Goal: Task Accomplishment & Management: Manage account settings

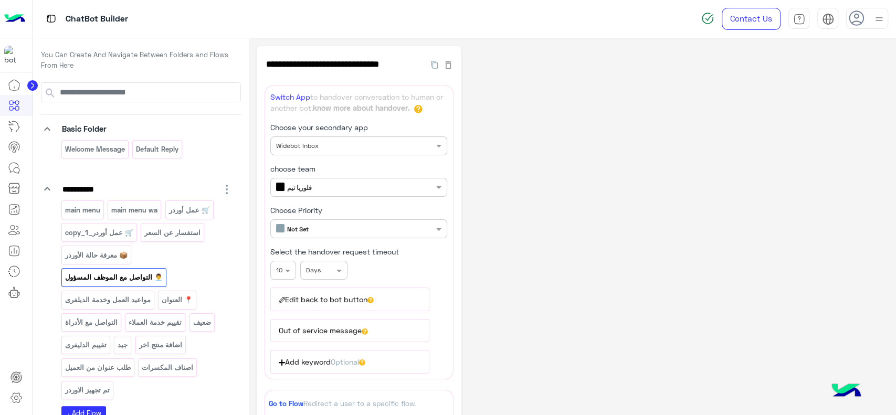
scroll to position [22, 0]
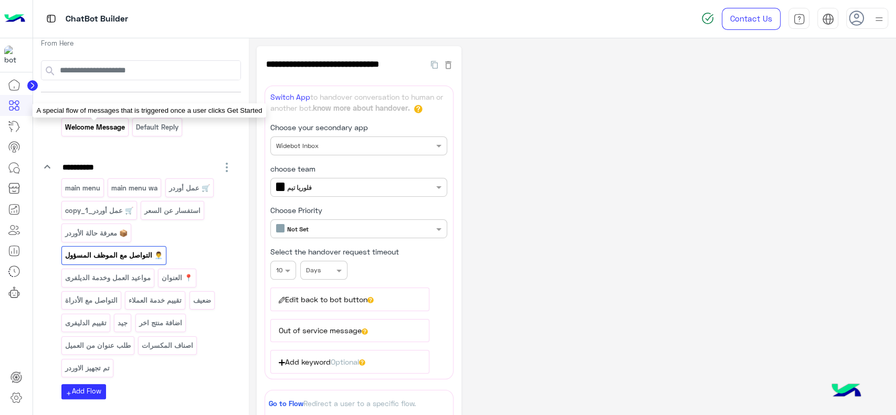
click at [101, 129] on p "Welcome Message" at bounding box center [94, 127] width 61 height 12
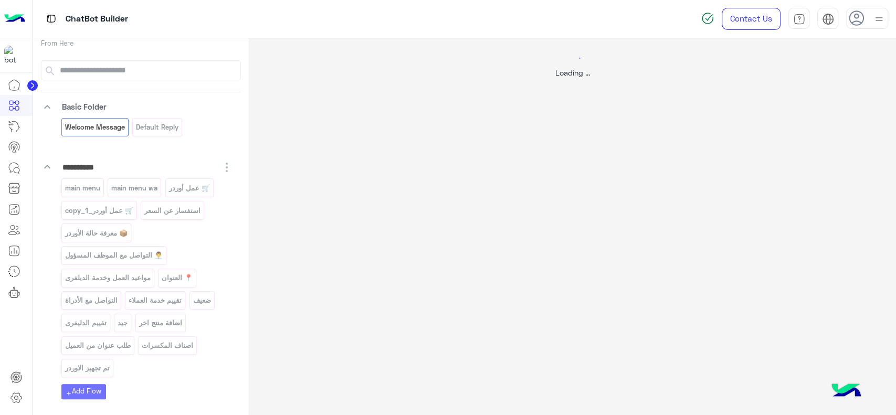
select select "*"
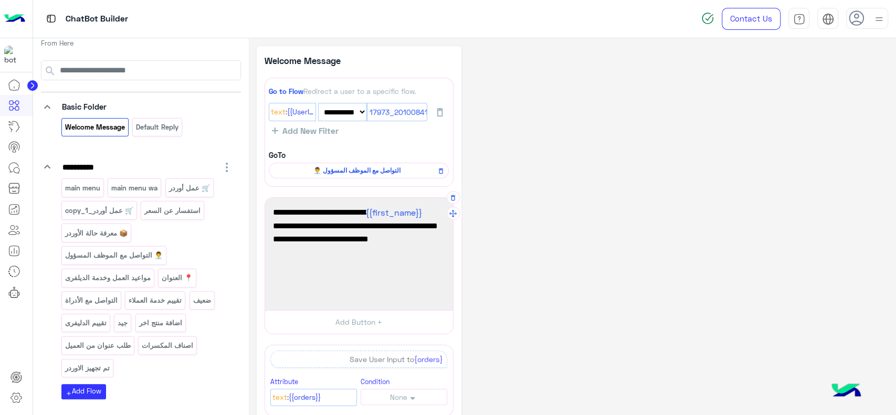
click at [311, 266] on div "أهلاً بك {{first_name}} في [GEOGRAPHIC_DATA] ماركت 🌸 ⏰ خدمة التوصيل: من 10:30 ا…" at bounding box center [359, 253] width 181 height 105
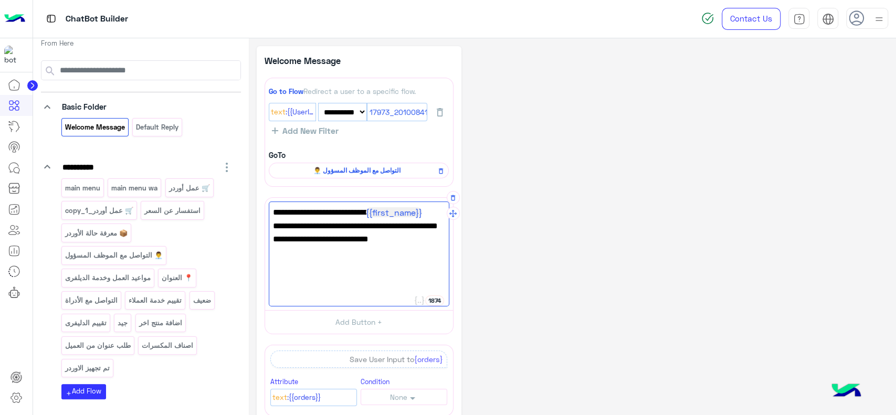
click at [311, 266] on div "أهلاً بك {{first_name}} في [GEOGRAPHIC_DATA] ماركت 🌸 ⏰ خدمة التوصيل: من 10:30 ا…" at bounding box center [359, 253] width 181 height 105
click at [304, 305] on div "أهلاً بك {{first_name}} في [GEOGRAPHIC_DATA] ماركت 🌸 ⏰ خدمة التوصيل: من 10:30 ا…" at bounding box center [359, 253] width 181 height 105
click at [314, 299] on div "أهلاً بك {{first_name}} في [GEOGRAPHIC_DATA] ماركت 🌸 ⏰ خدمة التوصيل: من 10:30 ا…" at bounding box center [359, 253] width 181 height 105
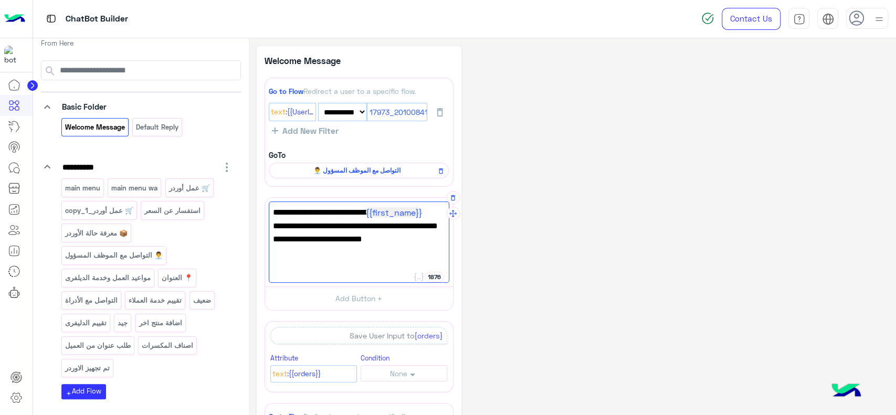
click at [326, 269] on div "أهلاً بك {{first_name}} في [GEOGRAPHIC_DATA] ماركت 🌸 ⏰ خدمة التوصيل: من 10:30 ا…" at bounding box center [359, 241] width 181 height 81
type textarea "**********"
click at [326, 269] on div "أهلاً بك {{first_name}} في [GEOGRAPHIC_DATA] ماركت 🌸 ⏰ خدمة التوصيل: من 10:30 ا…" at bounding box center [359, 241] width 181 height 81
click at [139, 256] on p "👨‍💼 التواصل مع الموظف المسؤول" at bounding box center [113, 255] width 99 height 12
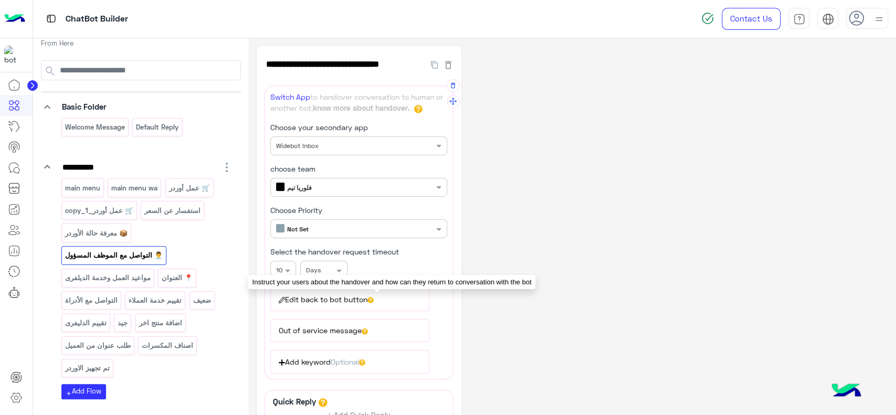
click at [372, 298] on icon at bounding box center [370, 300] width 3 height 4
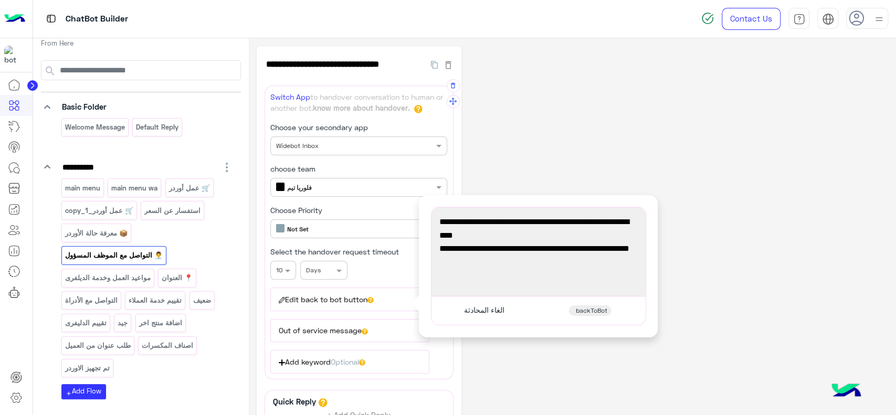
click at [478, 257] on span "مواعيد العمل لدينا من 10:30 صباحًا حتى 1:00 بعد منتصف الليل" at bounding box center [538, 255] width 198 height 27
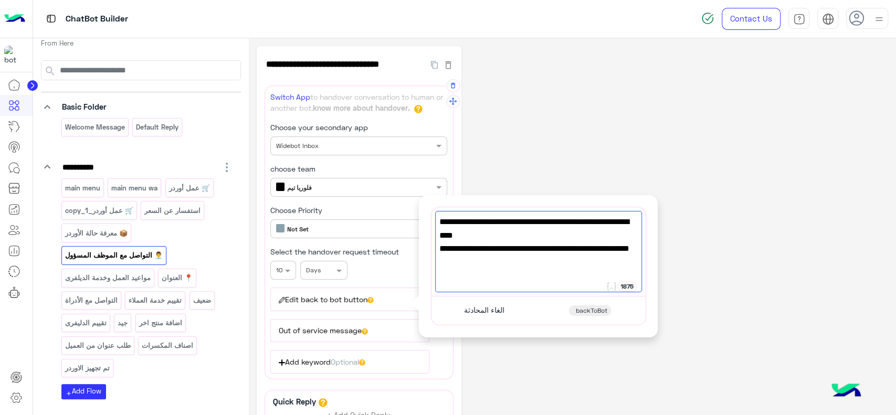
paste textarea "**********"
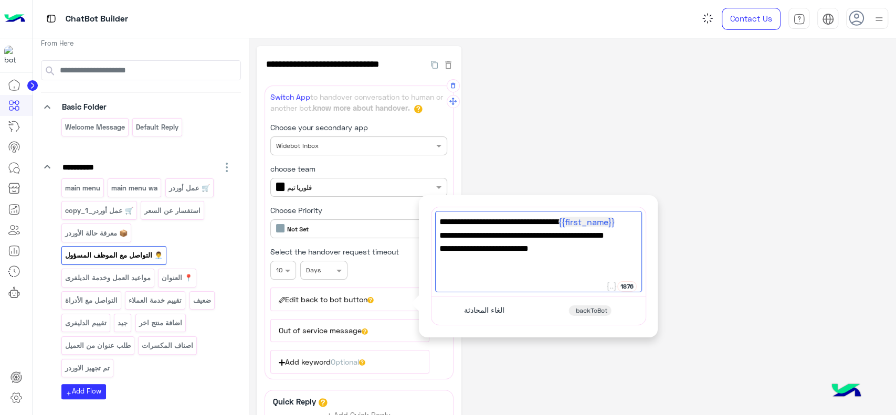
type textarea "**********"
click at [553, 157] on div "**********" at bounding box center [572, 284] width 631 height 476
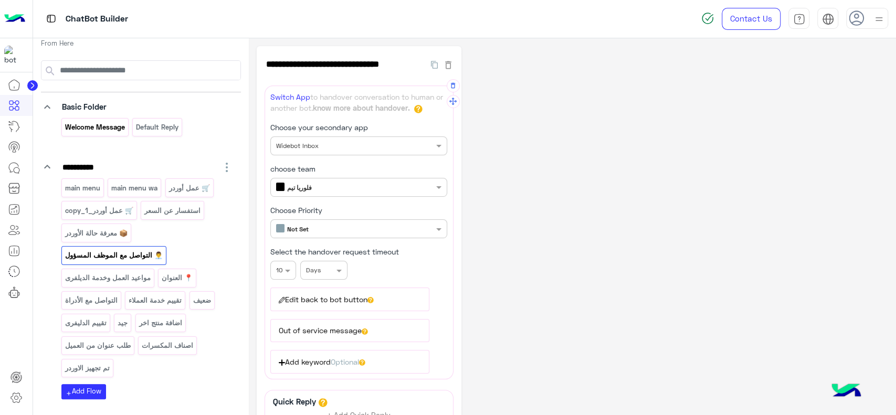
click at [105, 133] on div "Welcome Message" at bounding box center [94, 127] width 67 height 18
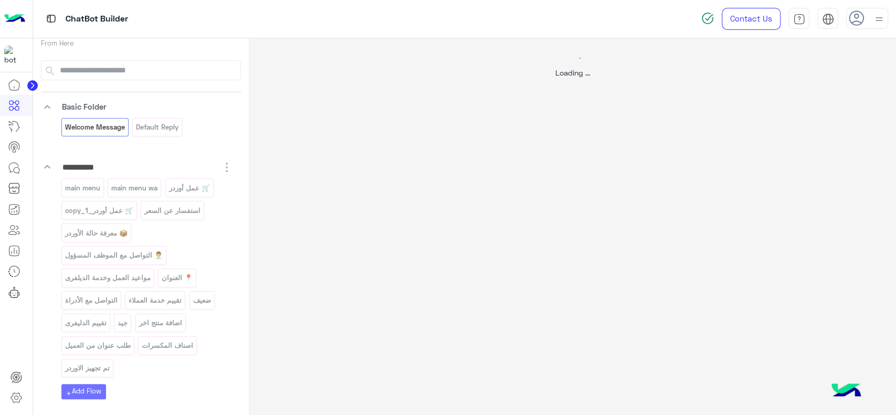
select select "*"
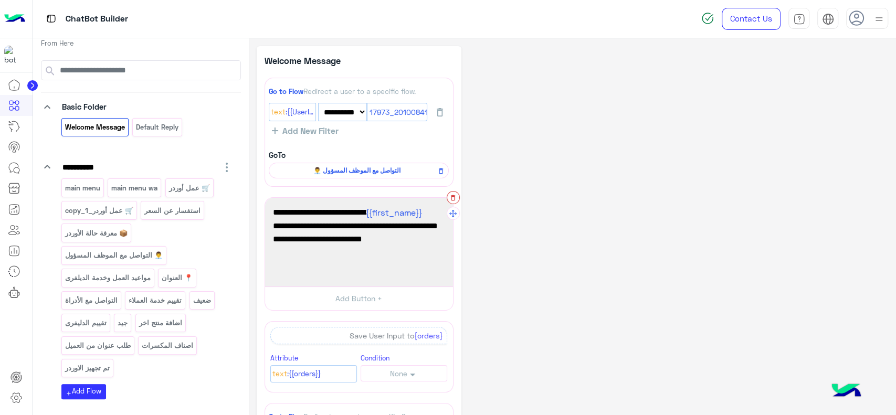
click at [453, 201] on button "button" at bounding box center [453, 197] width 13 height 13
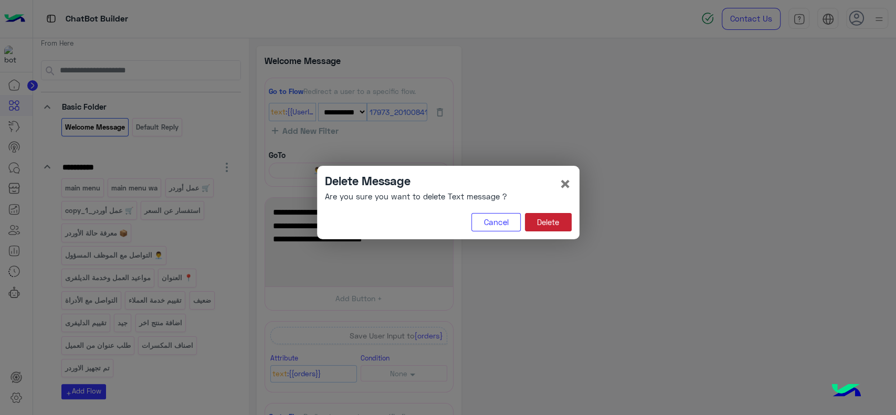
click at [546, 219] on button "Delete" at bounding box center [548, 222] width 47 height 19
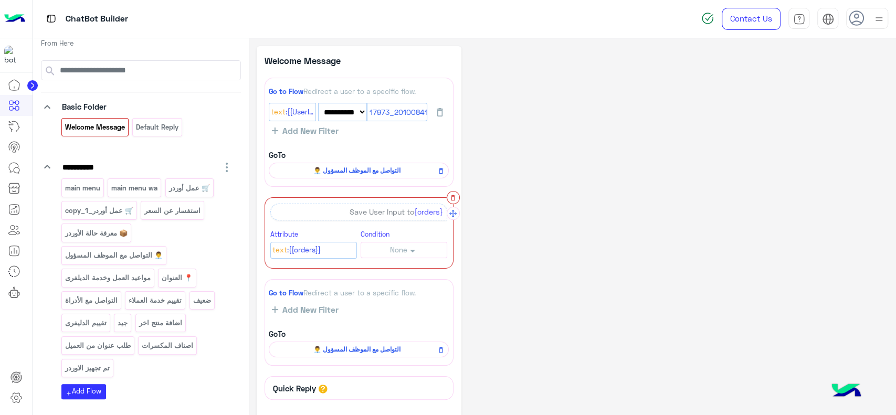
click at [453, 198] on icon "button" at bounding box center [452, 197] width 7 height 7
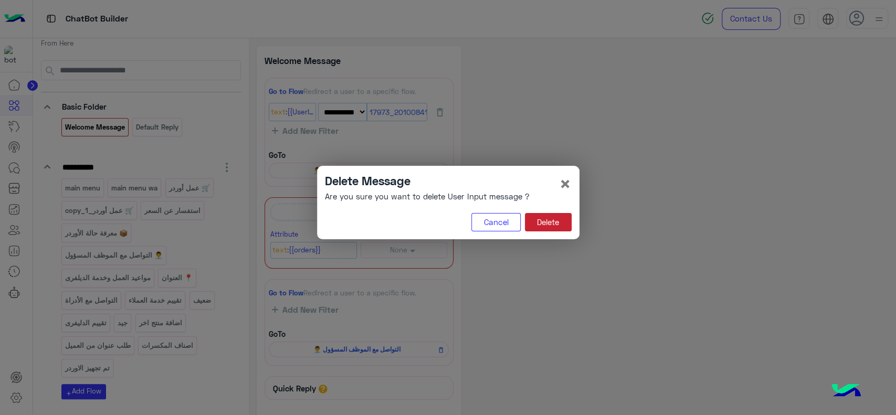
click at [554, 217] on button "Delete" at bounding box center [548, 222] width 47 height 19
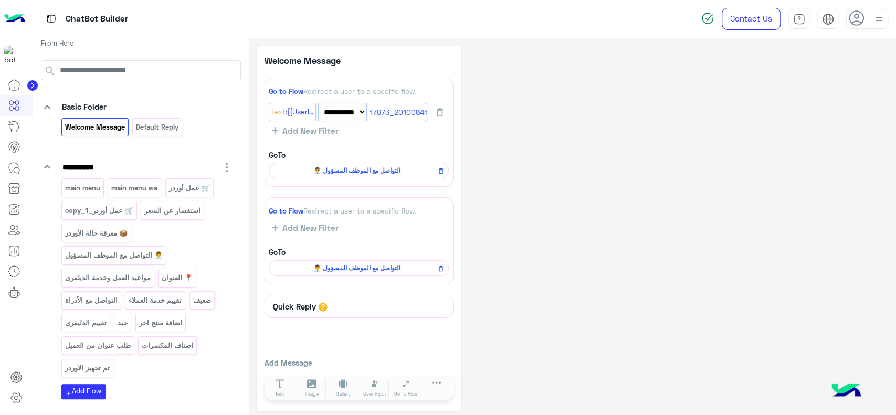
click at [554, 217] on div "**********" at bounding box center [572, 228] width 631 height 365
click at [168, 129] on p "Default reply" at bounding box center [157, 127] width 44 height 12
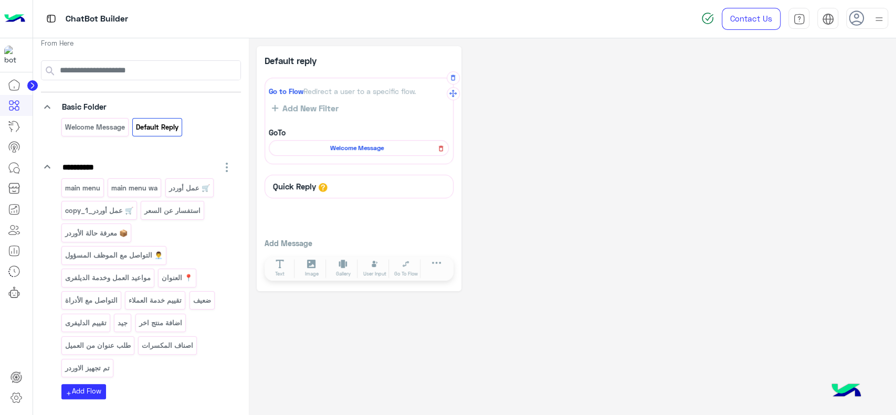
click at [441, 149] on icon at bounding box center [440, 148] width 7 height 13
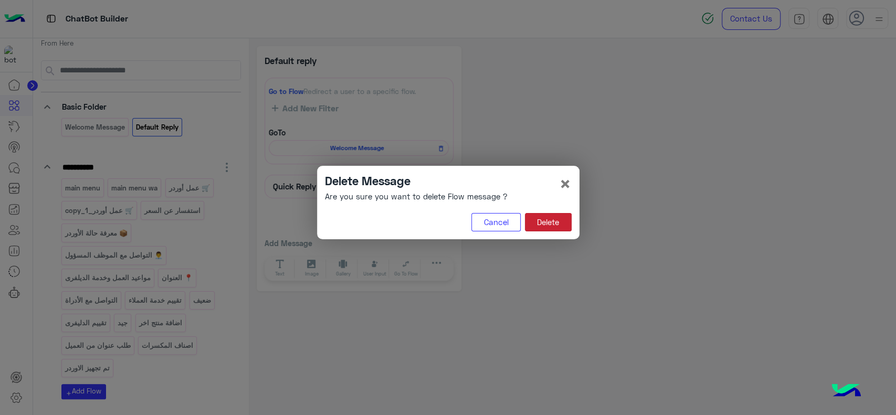
click at [532, 221] on button "Delete" at bounding box center [548, 222] width 47 height 19
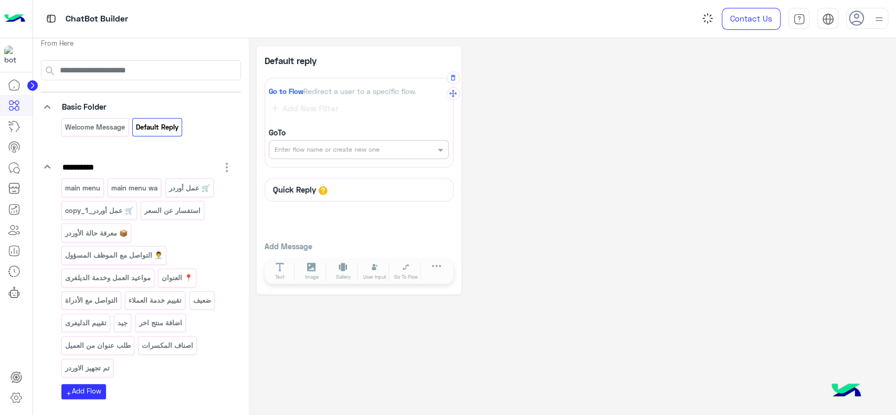
click at [407, 151] on input "text" at bounding box center [340, 148] width 133 height 9
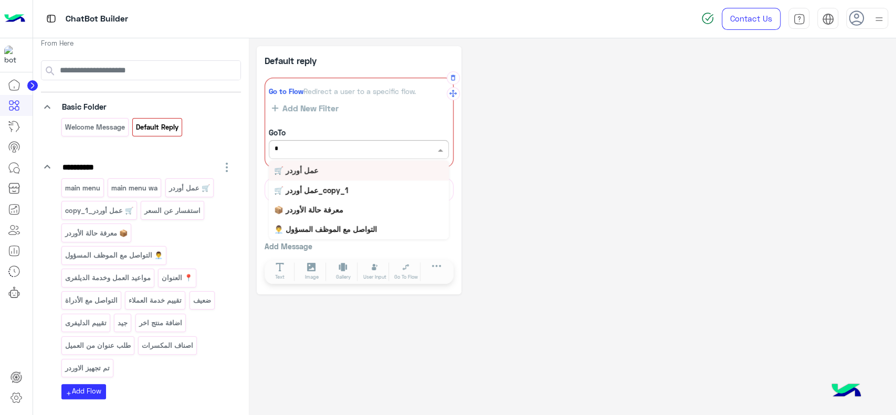
type input "**"
click at [404, 166] on div "👨‍💼 التواصل مع الموظف المسؤول" at bounding box center [359, 170] width 180 height 19
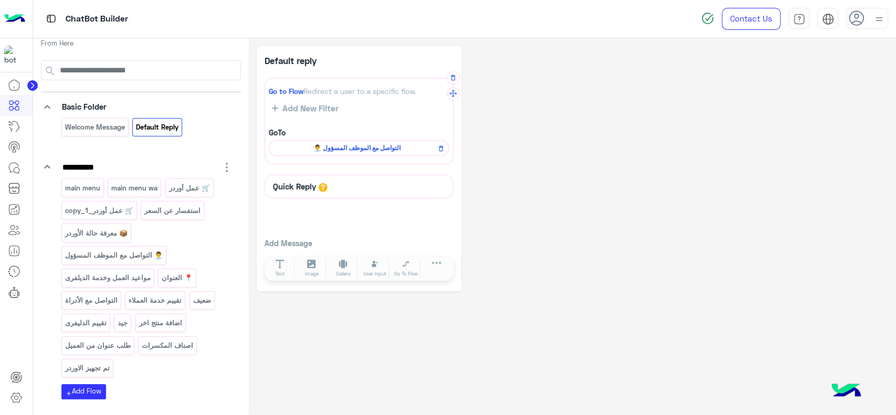
click at [379, 152] on span "👨‍💼 التواصل مع الموظف المسؤول" at bounding box center [356, 147] width 165 height 9
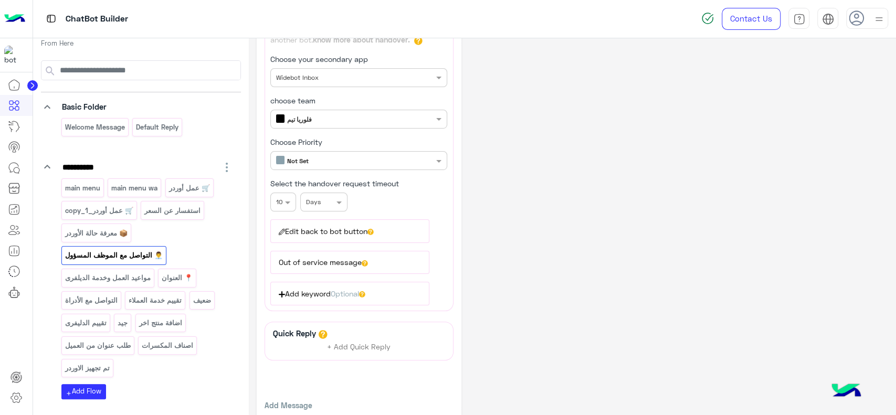
scroll to position [70, 0]
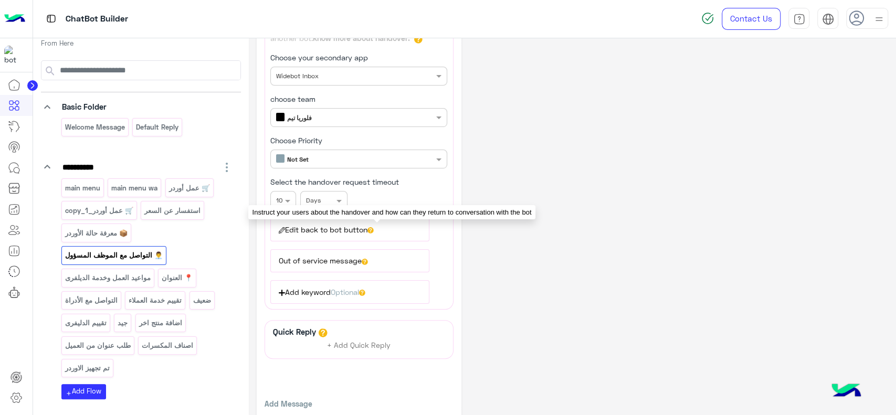
click at [374, 228] on icon at bounding box center [370, 230] width 6 height 6
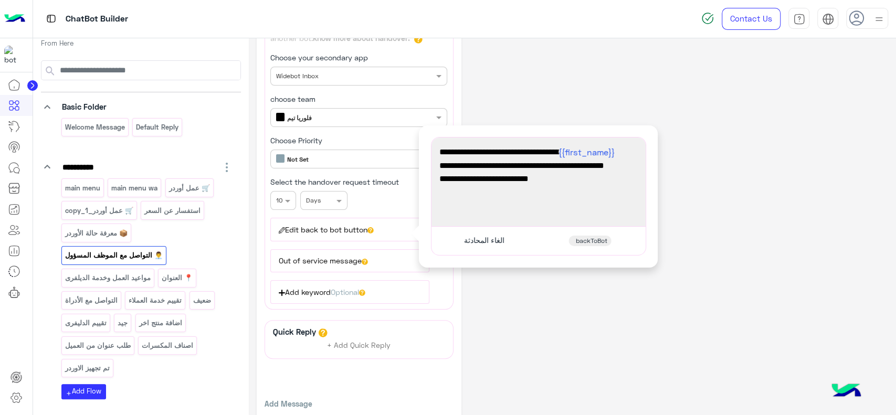
click at [547, 101] on div "**********" at bounding box center [572, 214] width 631 height 476
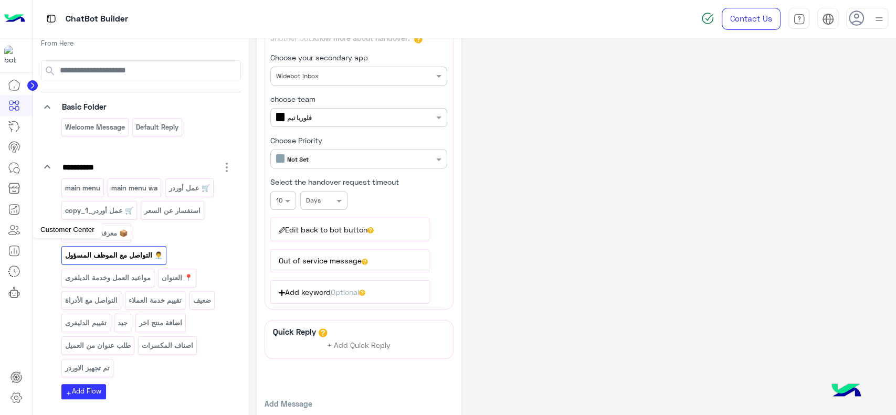
click at [16, 233] on icon at bounding box center [12, 232] width 8 height 3
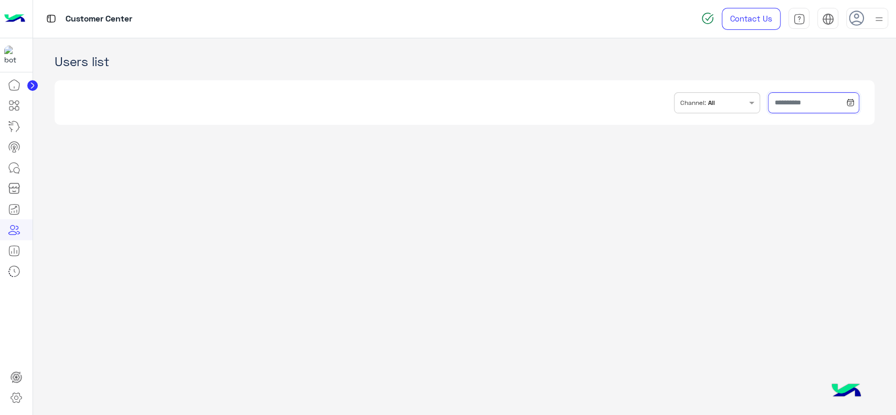
click at [768, 104] on input "text" at bounding box center [813, 102] width 91 height 21
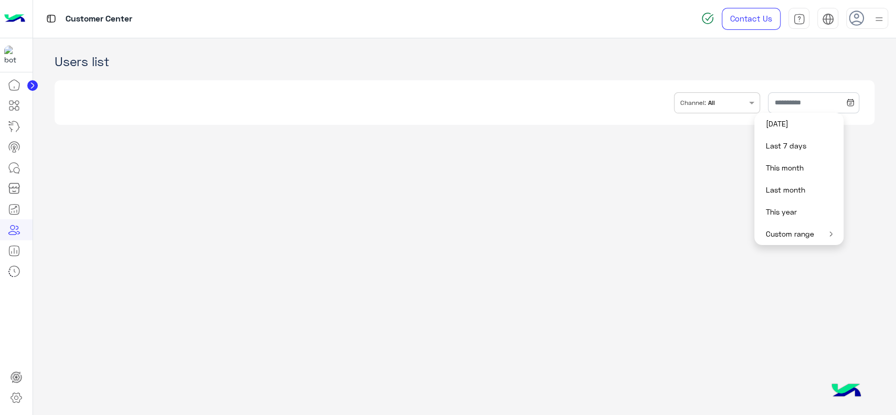
click at [776, 143] on button "Last 7 days" at bounding box center [798, 146] width 89 height 22
type input "**********"
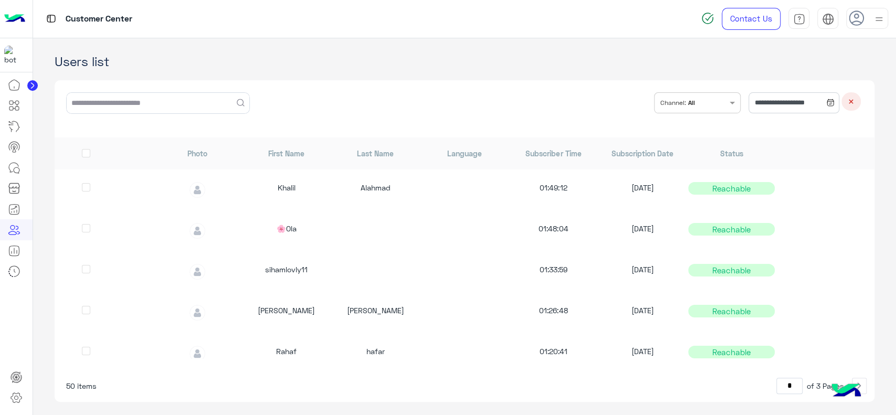
click at [638, 52] on div "Users list" at bounding box center [465, 53] width 820 height 30
click at [676, 97] on div "INBOX.FILTER.CHANNELS Channel: All" at bounding box center [690, 102] width 72 height 19
click at [694, 149] on b "WhatsApp" at bounding box center [712, 151] width 36 height 11
click at [550, 86] on div "**********" at bounding box center [465, 108] width 820 height 57
click at [285, 70] on app-crm "**********" at bounding box center [464, 226] width 863 height 377
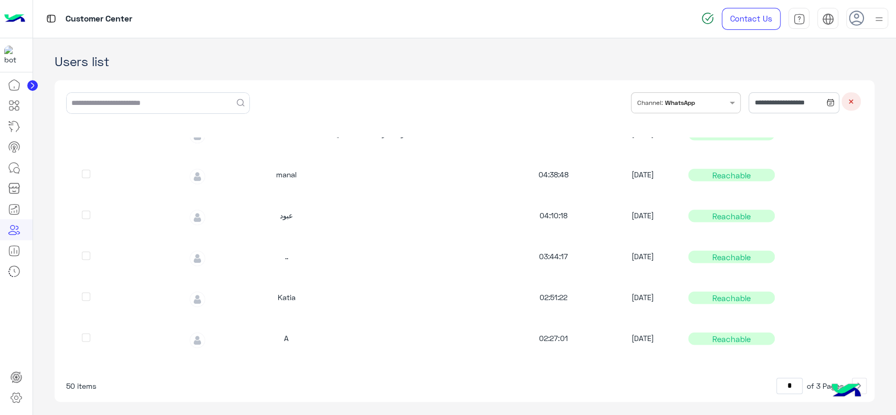
scroll to position [1448, 0]
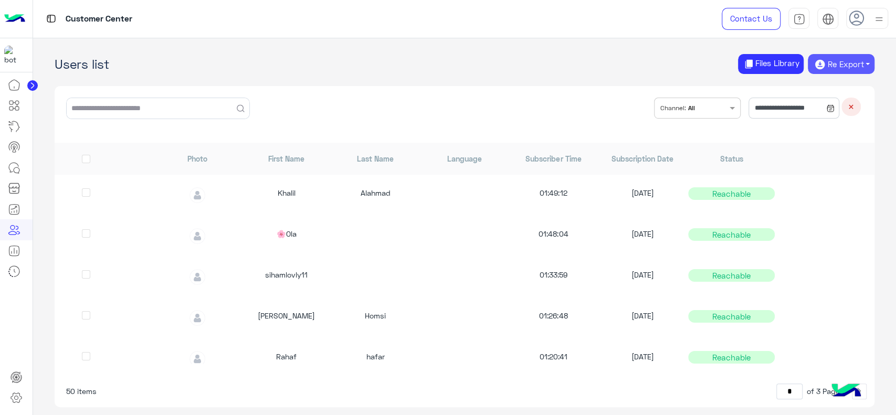
click at [830, 68] on button "Re Export" at bounding box center [841, 64] width 67 height 20
click at [832, 89] on img at bounding box center [832, 86] width 8 height 8
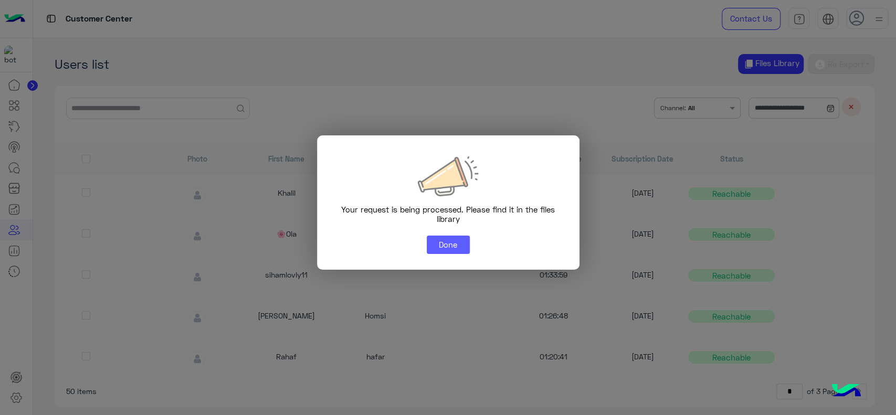
click at [437, 238] on button "Done" at bounding box center [448, 245] width 43 height 19
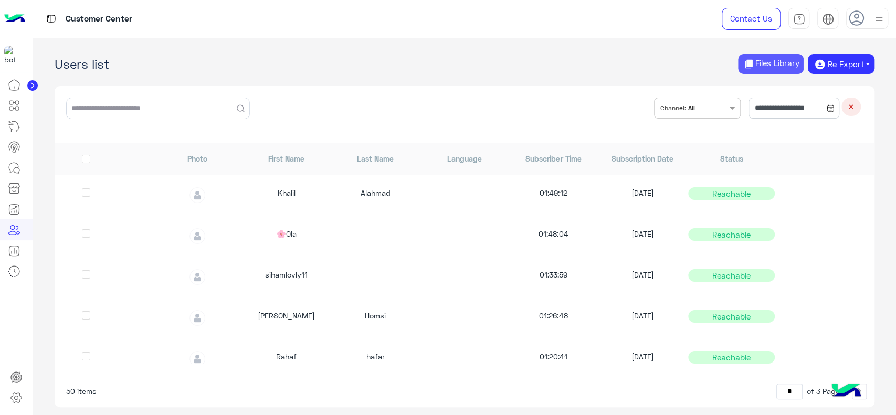
click at [777, 65] on button "Files Library" at bounding box center [771, 64] width 66 height 20
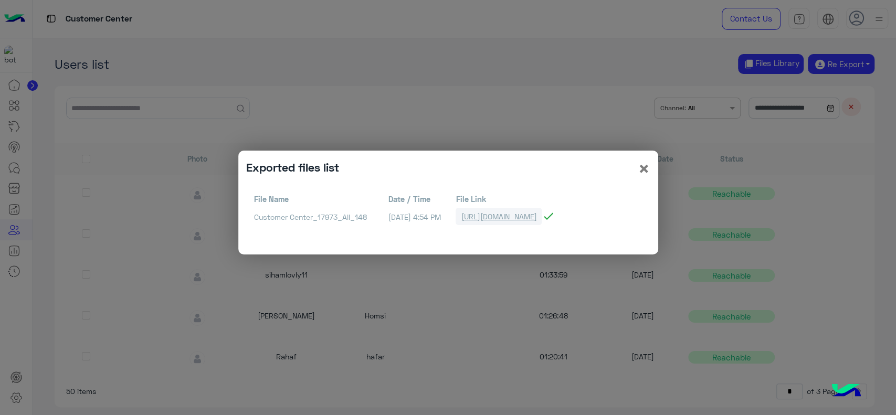
click at [542, 218] on link "https://bots-resources.s3.amazonaws.com/PlatformAttachments/LIVE/17973/Customer…" at bounding box center [498, 216] width 86 height 17
click at [645, 167] on span "×" at bounding box center [644, 168] width 13 height 24
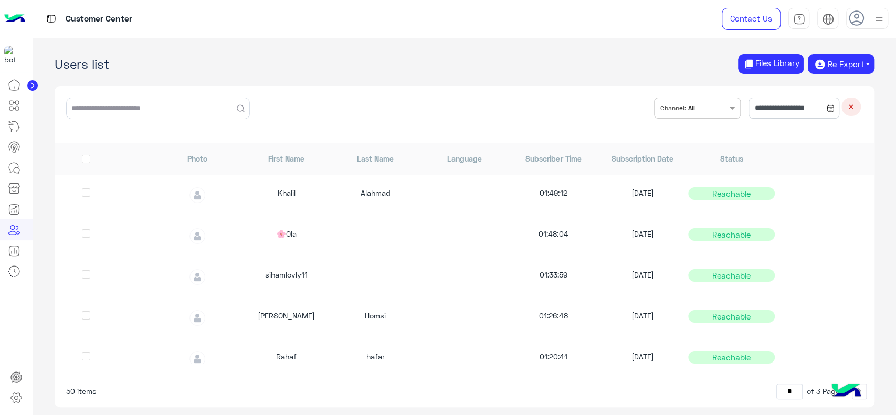
click at [386, 70] on h1 "Users list Files Library Re Export CSV" at bounding box center [465, 64] width 820 height 20
click at [17, 167] on icon at bounding box center [17, 170] width 6 height 6
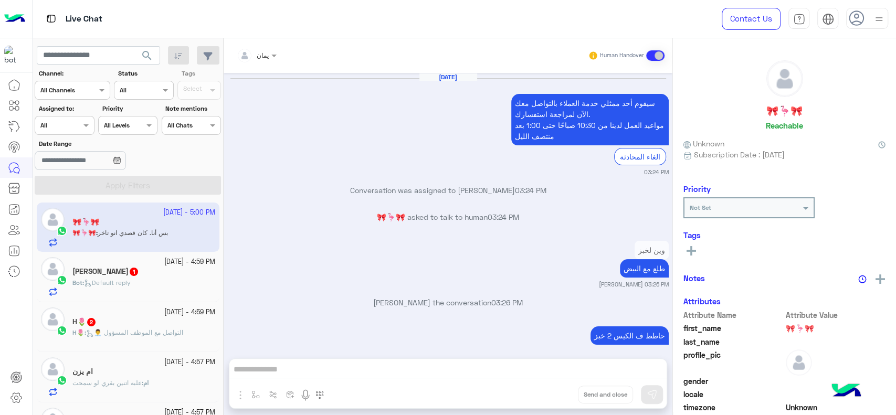
scroll to position [660, 0]
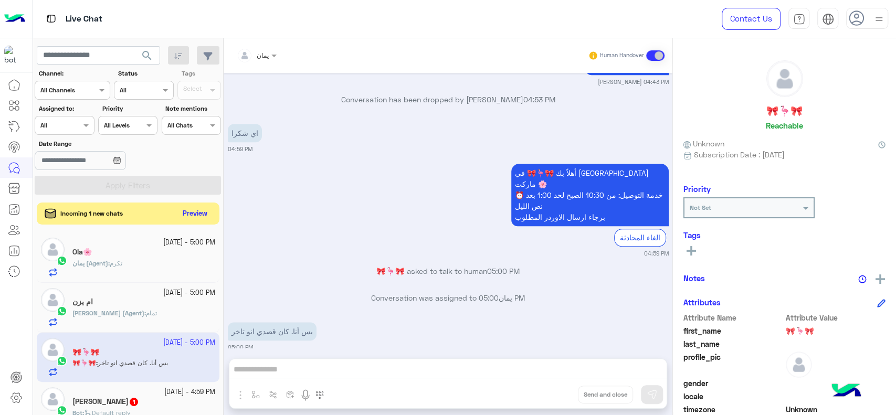
click at [197, 217] on button "Preview" at bounding box center [195, 214] width 33 height 14
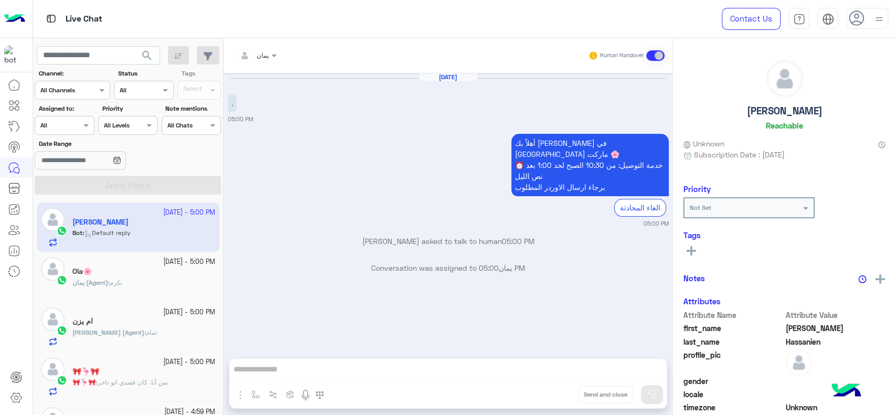
click at [181, 229] on app-inbox-user "3 October - 5:00 PM Ahmed Hassanien Bot : Default reply" at bounding box center [128, 227] width 183 height 49
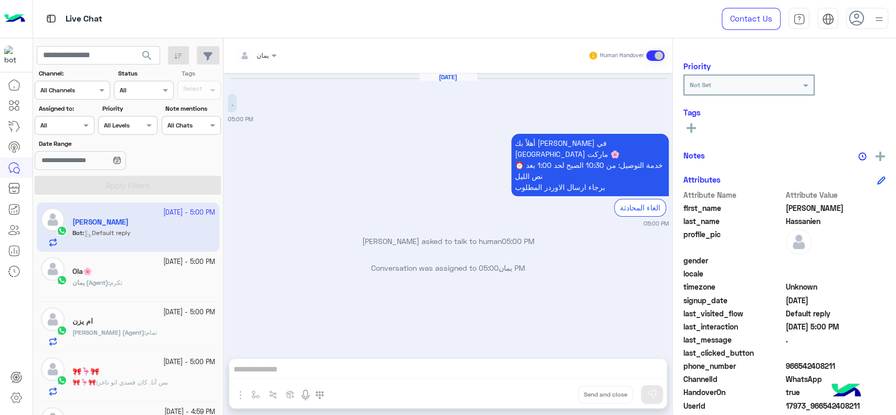
scroll to position [174, 0]
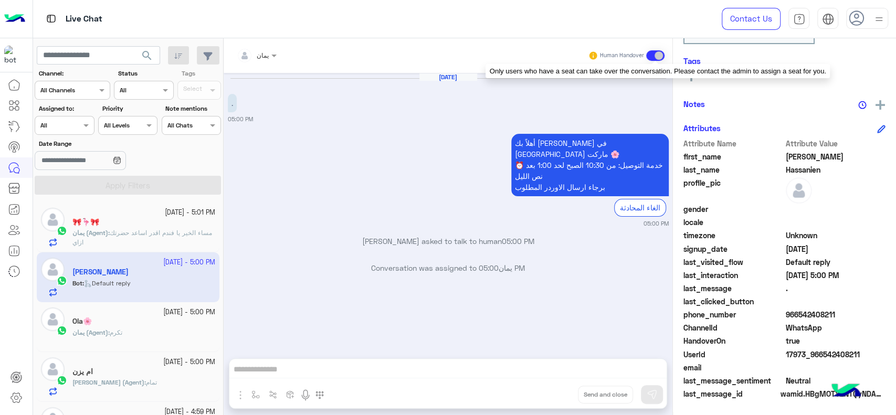
click at [652, 52] on span at bounding box center [655, 55] width 18 height 10
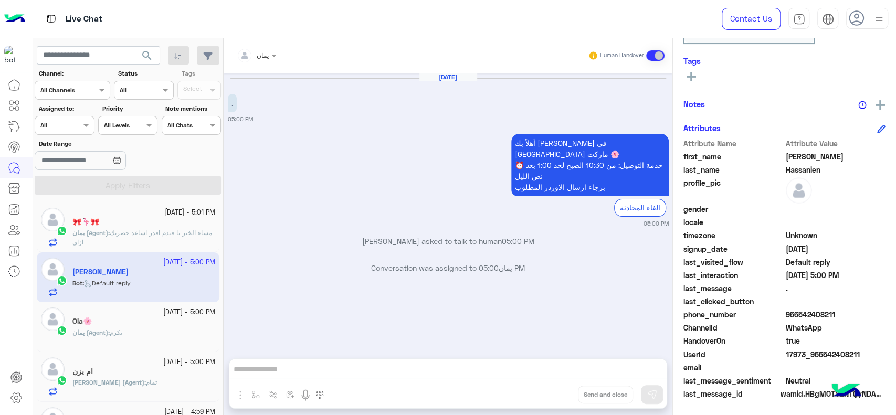
click at [443, 365] on div "يمان Human Handover Oct 3, 2025 . 05:00 PM أهلاً بك Ahmed في فلوريا ماركت 🌸 ⏰ خ…" at bounding box center [448, 228] width 449 height 381
click at [20, 398] on icon at bounding box center [16, 397] width 13 height 13
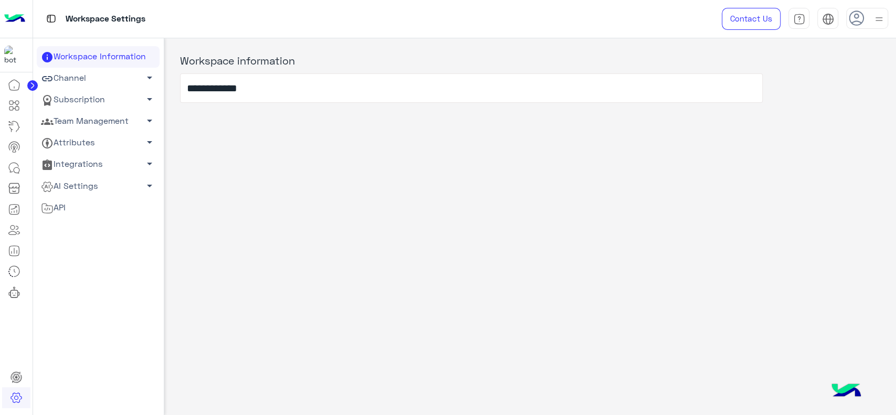
click at [123, 115] on link "Team Management arrow_drop_down" at bounding box center [98, 122] width 123 height 22
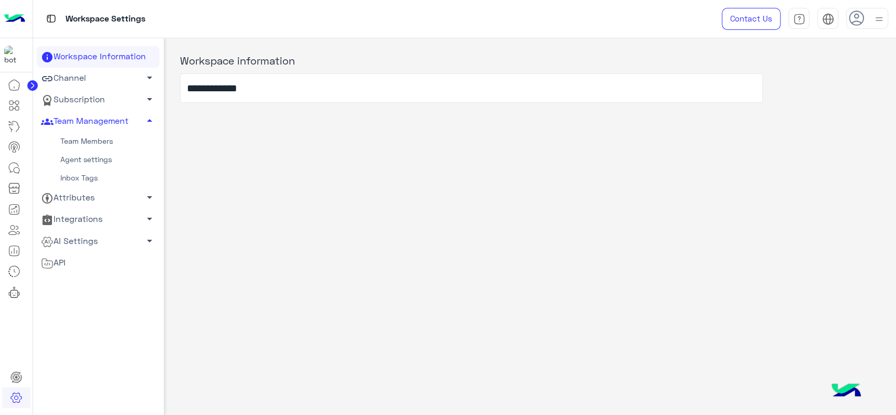
click at [111, 142] on link "Team Members" at bounding box center [98, 141] width 123 height 18
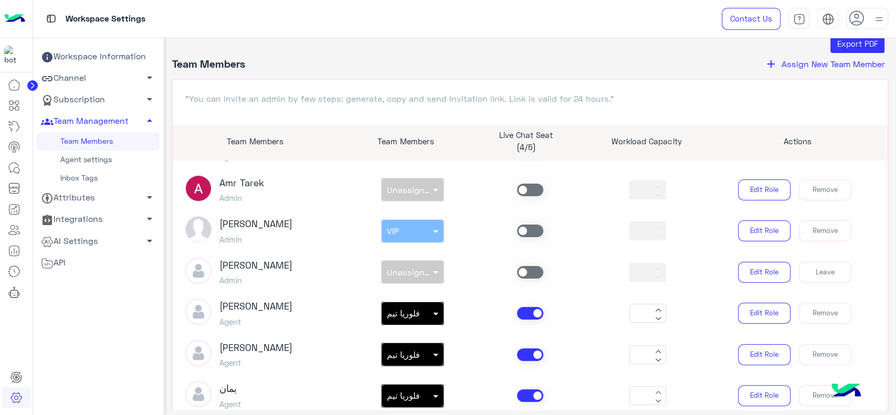
scroll to position [29, 0]
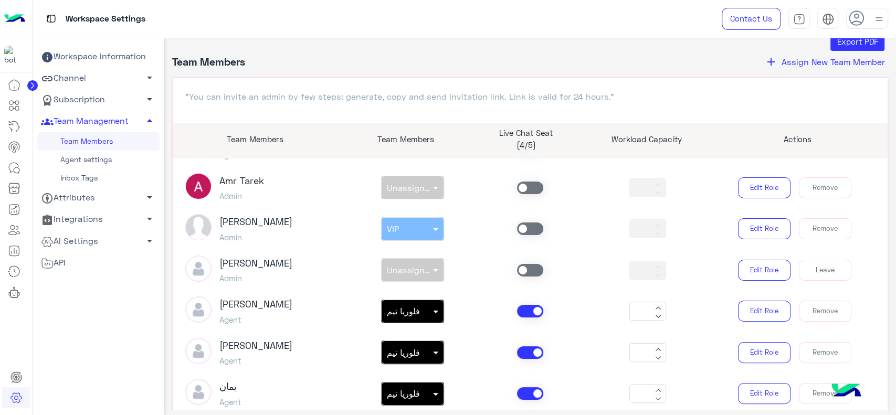
click at [526, 269] on span at bounding box center [530, 270] width 26 height 13
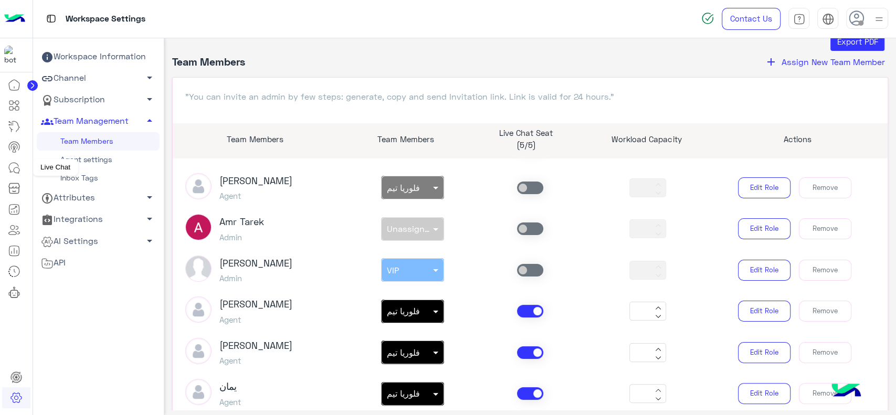
click at [17, 171] on icon at bounding box center [14, 168] width 13 height 13
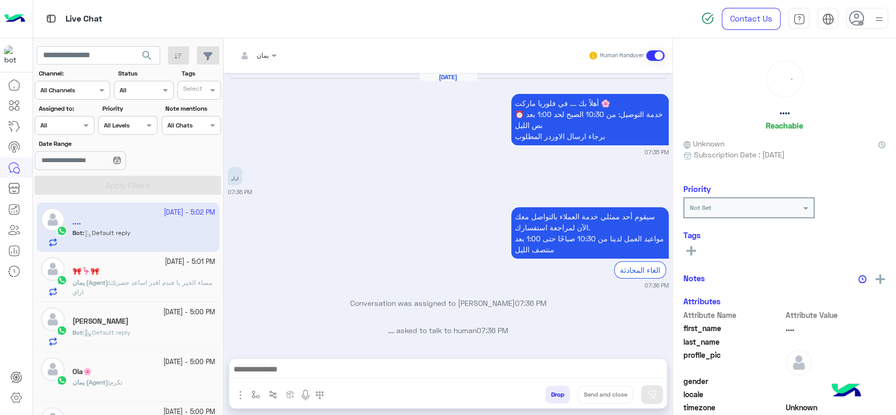
scroll to position [671, 0]
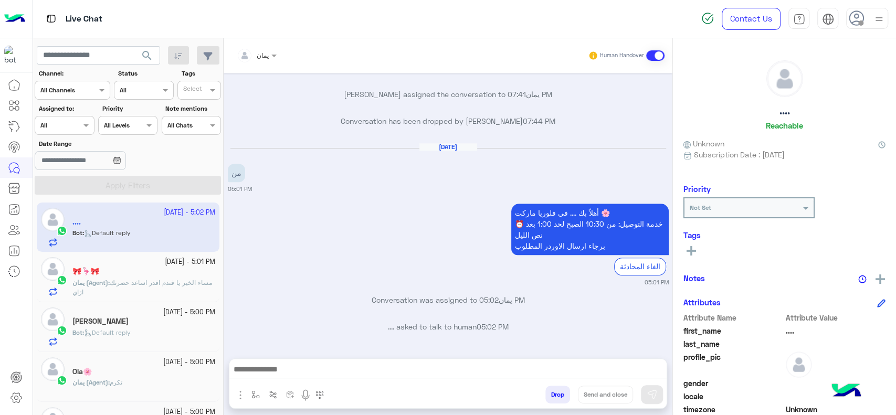
click at [139, 312] on div "3 October - 5:00 PM" at bounding box center [143, 312] width 143 height 10
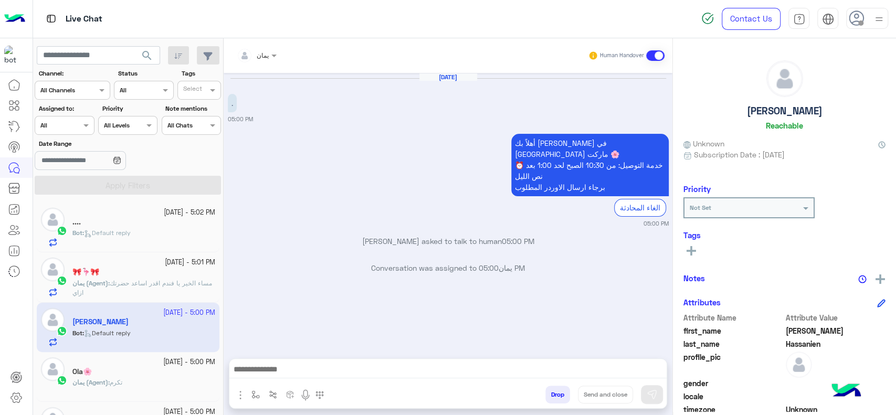
click at [553, 396] on button "Drop" at bounding box center [557, 395] width 25 height 18
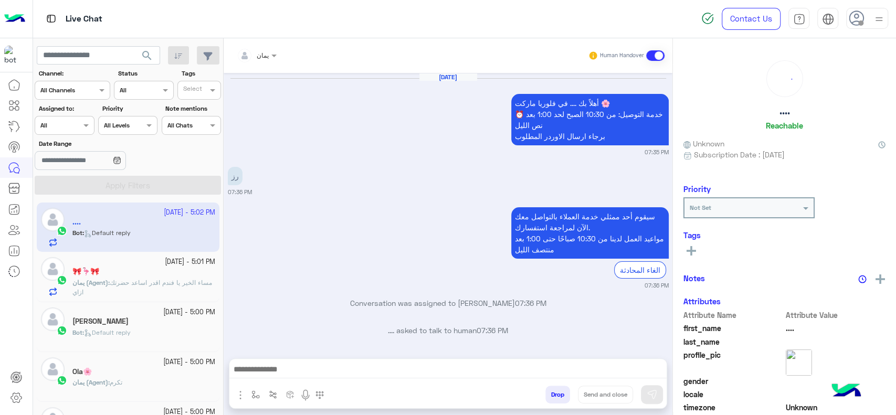
scroll to position [671, 0]
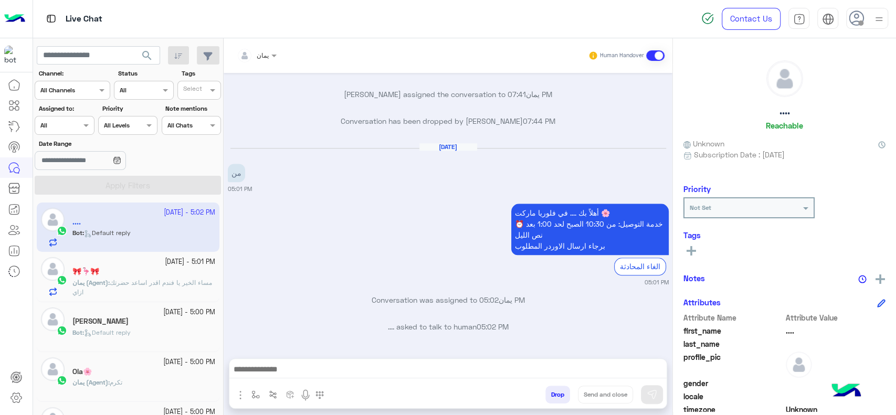
click at [373, 241] on div "أهلاً بك .... في فلوريا ماركت 🌸 ⏰ خدمة التوصيل: من 10:30 الصبح لحد 1:00 بعد نص …" at bounding box center [448, 244] width 441 height 86
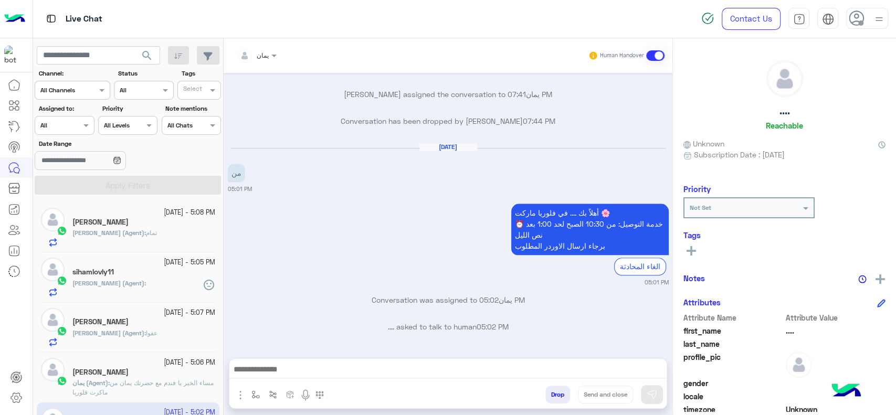
scroll to position [697, 0]
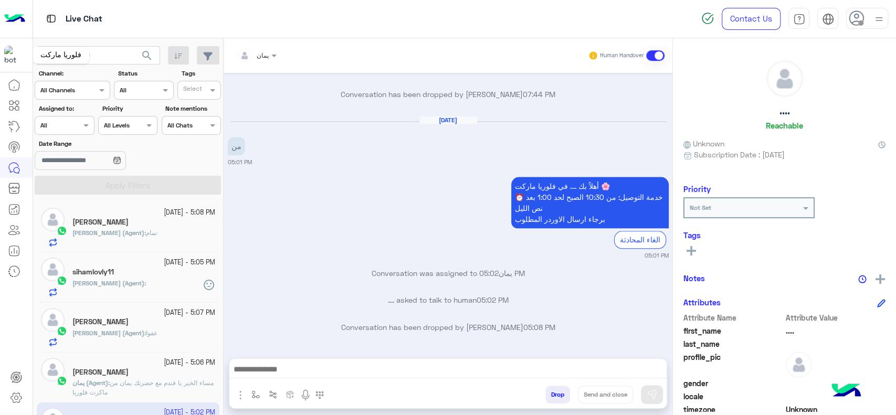
click at [16, 57] on img at bounding box center [13, 55] width 19 height 19
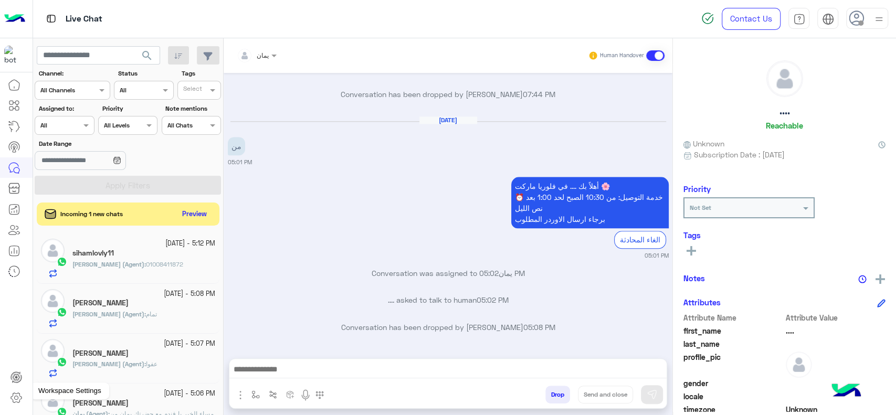
click at [18, 395] on icon at bounding box center [16, 397] width 13 height 13
click at [14, 396] on icon at bounding box center [16, 397] width 13 height 13
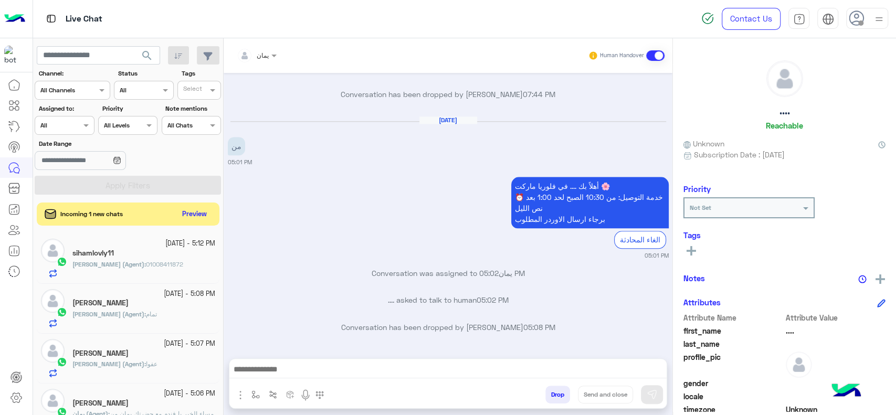
click at [516, 362] on div at bounding box center [447, 372] width 437 height 26
click at [292, 178] on div "أهلاً بك .... في فلوريا ماركت 🌸 ⏰ خدمة التوصيل: من 10:30 الصبح لحد 1:00 بعد نص …" at bounding box center [448, 217] width 441 height 86
click at [18, 394] on icon at bounding box center [16, 397] width 13 height 13
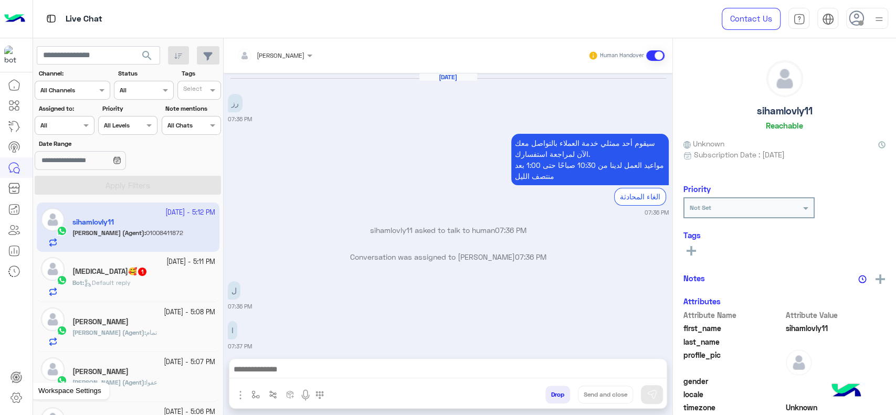
scroll to position [1212, 0]
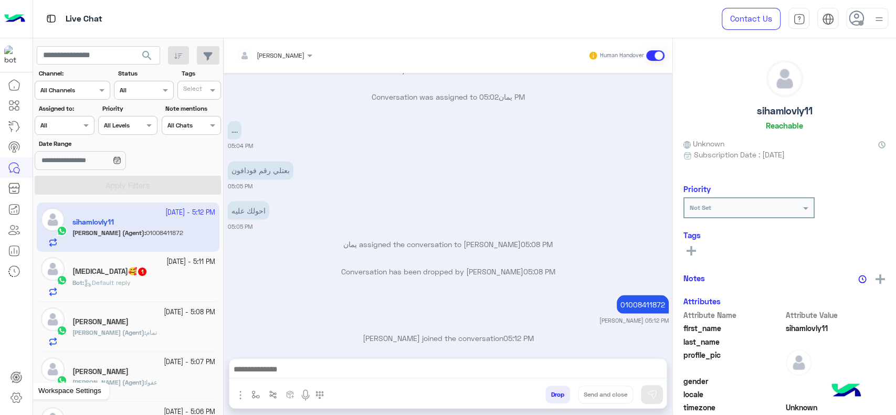
click at [20, 398] on icon at bounding box center [16, 397] width 13 height 13
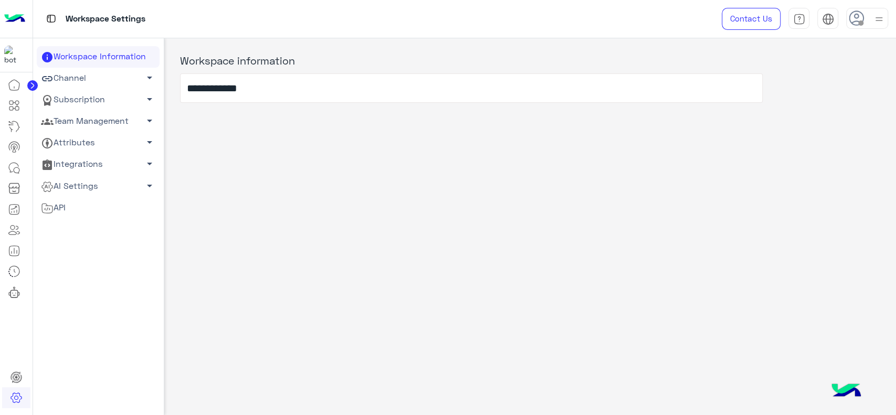
click at [115, 119] on link "Team Management arrow_drop_down" at bounding box center [98, 122] width 123 height 22
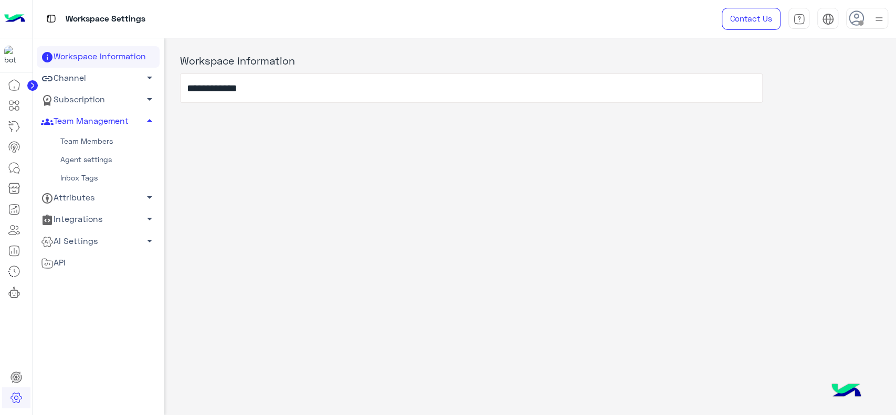
click at [92, 137] on link "Team Members" at bounding box center [98, 141] width 123 height 18
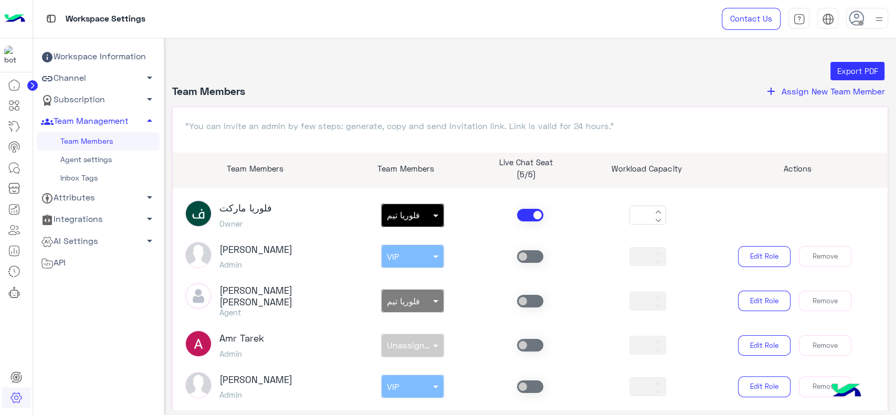
click at [804, 87] on span "Assign New Team Member" at bounding box center [832, 91] width 103 height 10
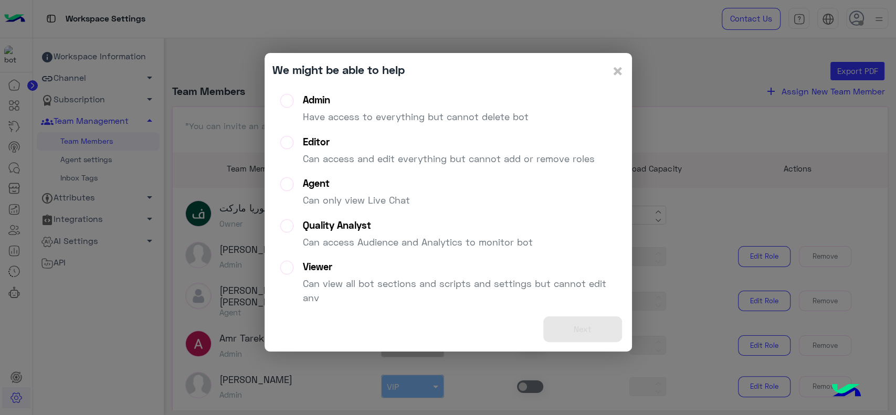
click at [509, 108] on div "Admin Have access to everything but cannot delete bot" at bounding box center [416, 113] width 226 height 38
click at [592, 324] on button "Next" at bounding box center [582, 329] width 79 height 26
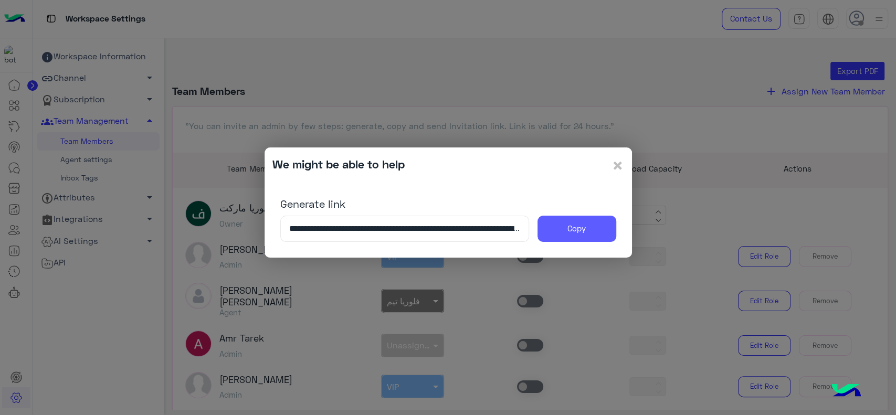
click at [563, 226] on button "Copy" at bounding box center [576, 229] width 79 height 26
